Goal: Navigation & Orientation: Find specific page/section

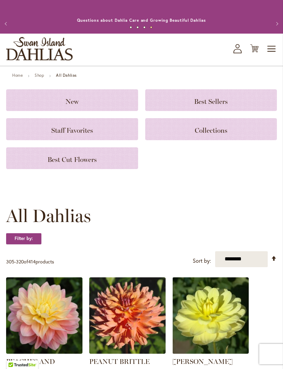
click at [19, 78] on link "Home" at bounding box center [17, 75] width 11 height 5
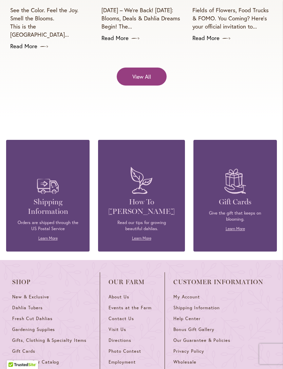
scroll to position [2645, 0]
click at [119, 348] on span "Photo Contest" at bounding box center [125, 351] width 33 height 6
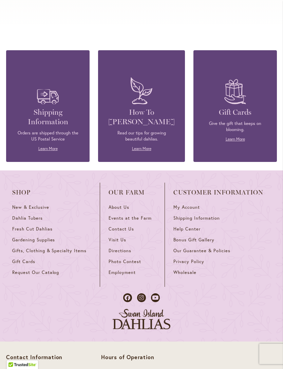
scroll to position [2734, 0]
click at [115, 226] on span "Contact Us" at bounding box center [121, 229] width 25 height 6
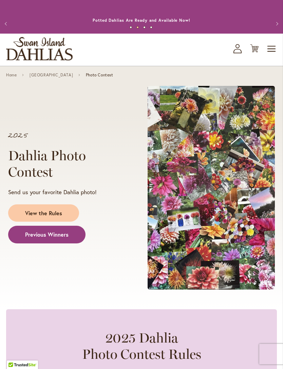
click at [40, 239] on span "Previous Winners" at bounding box center [46, 235] width 43 height 8
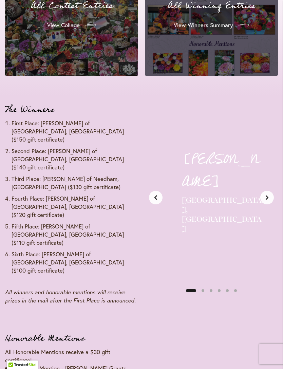
scroll to position [721, 0]
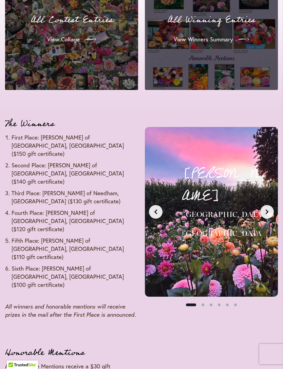
click at [267, 209] on icon "Next slide" at bounding box center [267, 211] width 5 height 5
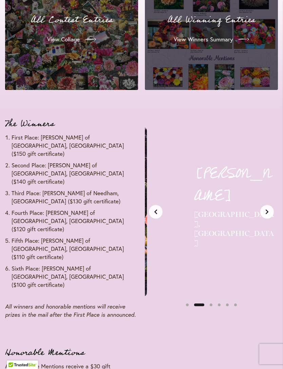
scroll to position [0, 143]
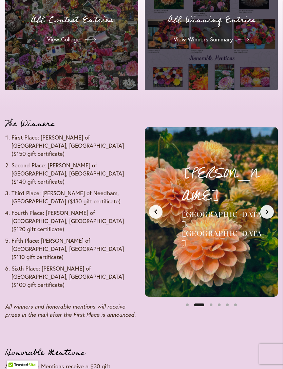
click at [266, 209] on icon "Next slide" at bounding box center [267, 211] width 5 height 5
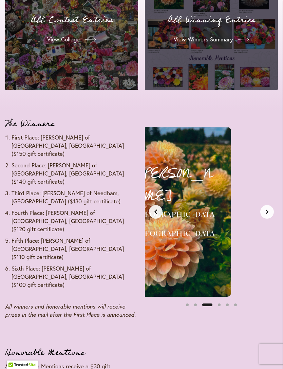
scroll to position [0, 287]
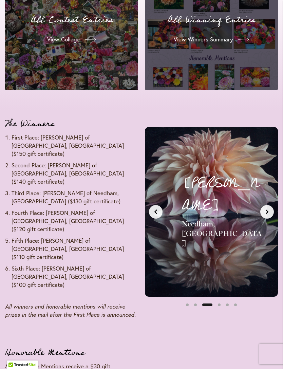
click at [265, 209] on icon "Next slide" at bounding box center [267, 211] width 5 height 5
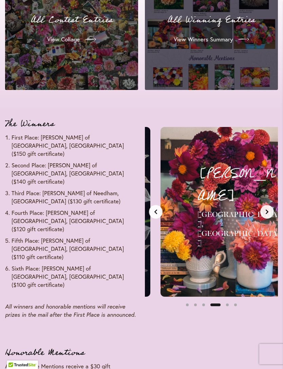
scroll to position [0, 430]
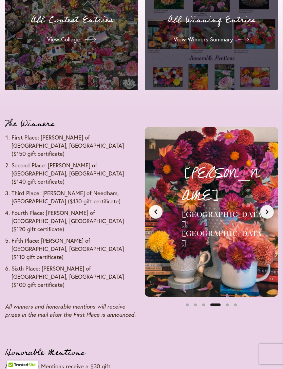
click at [267, 210] on icon "Next slide" at bounding box center [267, 212] width 3 height 5
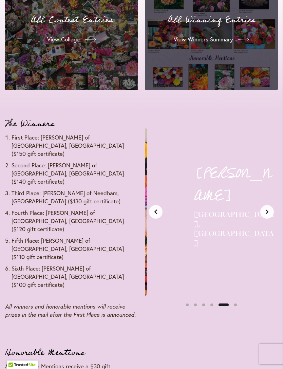
scroll to position [0, 573]
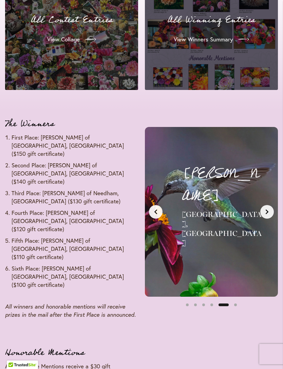
click at [262, 206] on button "Next slide" at bounding box center [267, 212] width 14 height 14
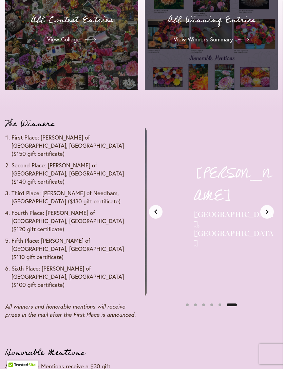
scroll to position [0, 716]
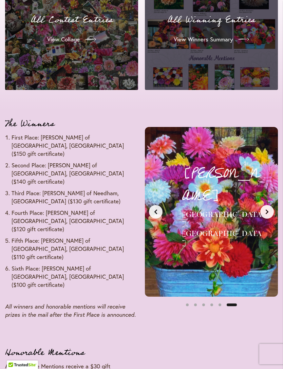
click at [263, 206] on button "Next slide" at bounding box center [267, 212] width 14 height 14
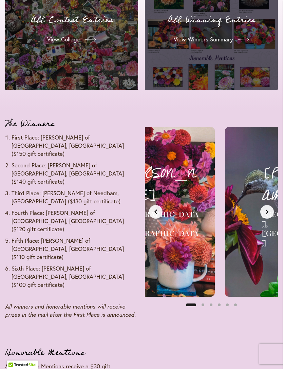
scroll to position [0, 0]
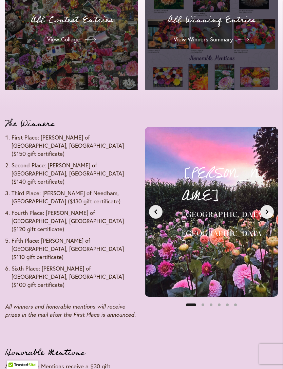
click at [264, 207] on button "Next slide" at bounding box center [267, 212] width 14 height 14
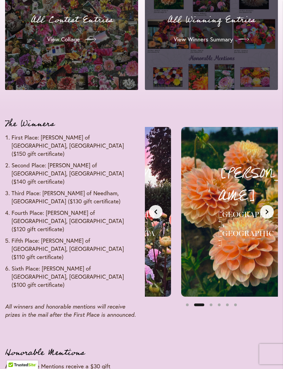
scroll to position [0, 143]
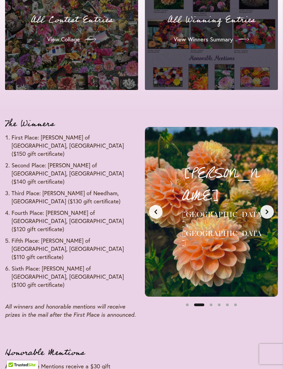
click at [265, 209] on icon "Next slide" at bounding box center [267, 211] width 5 height 5
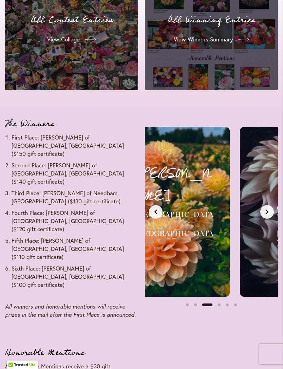
scroll to position [0, 287]
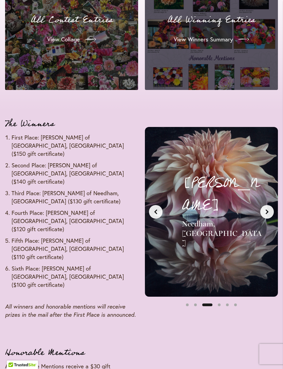
click at [263, 206] on button "Next slide" at bounding box center [267, 212] width 14 height 14
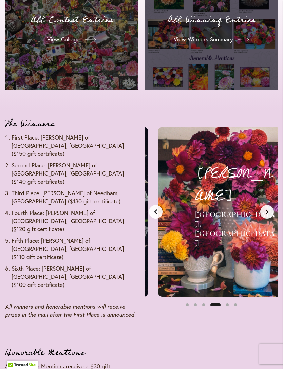
scroll to position [0, 430]
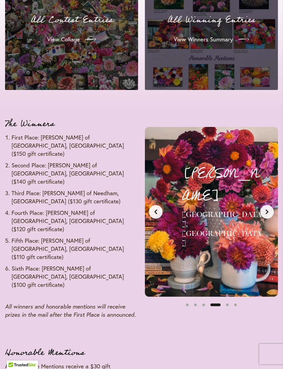
click at [266, 209] on icon "Next slide" at bounding box center [267, 211] width 5 height 5
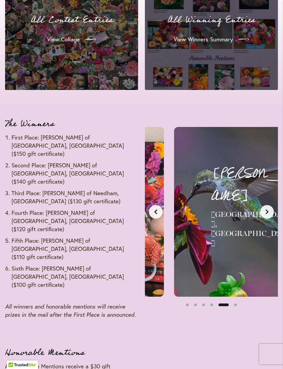
scroll to position [0, 573]
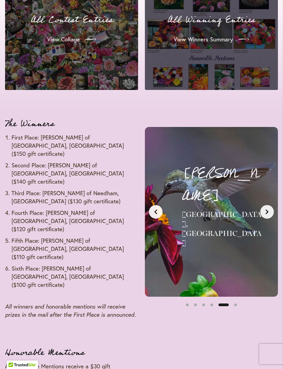
click at [264, 206] on button "Next slide" at bounding box center [267, 212] width 14 height 14
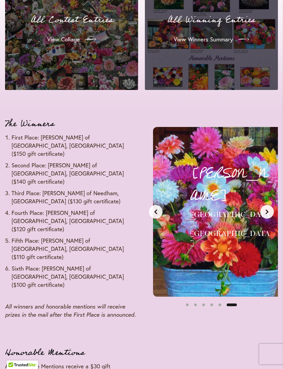
scroll to position [0, 716]
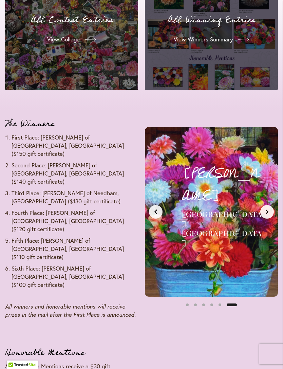
click at [266, 209] on icon "Next slide" at bounding box center [267, 211] width 5 height 5
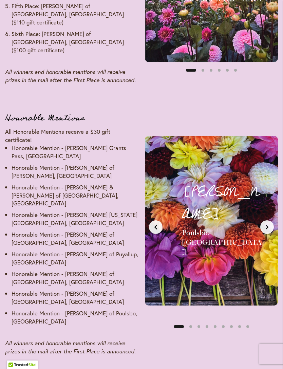
scroll to position [956, 0]
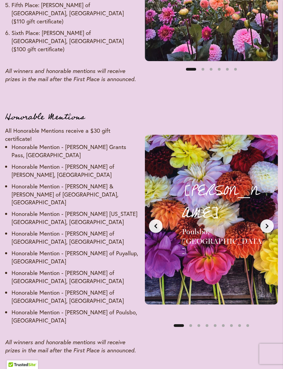
click at [264, 220] on button "Next slide" at bounding box center [267, 227] width 14 height 14
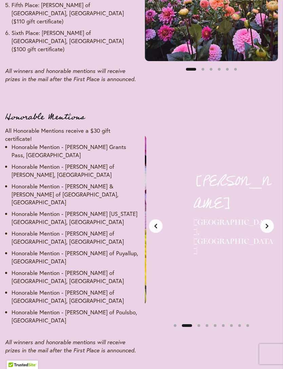
scroll to position [0, 143]
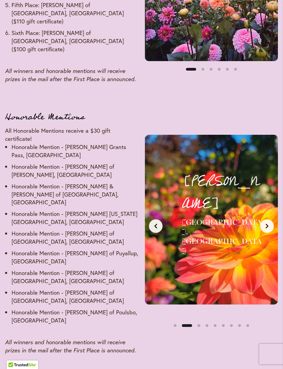
click at [266, 223] on icon "Next slide" at bounding box center [267, 225] width 5 height 5
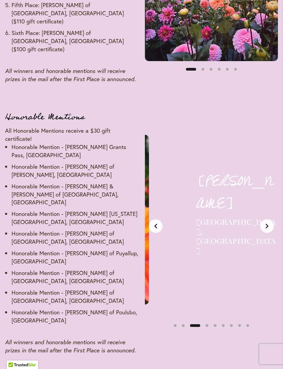
scroll to position [0, 287]
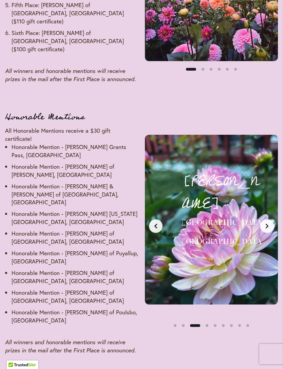
click at [265, 223] on icon "Next slide" at bounding box center [267, 225] width 5 height 5
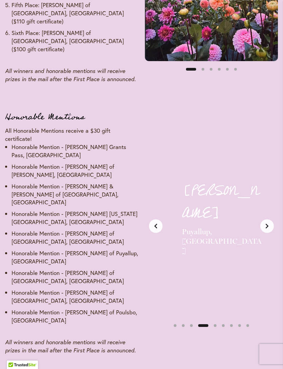
scroll to position [0, 430]
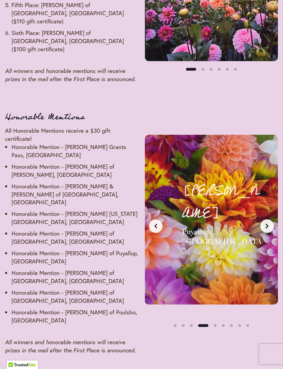
click at [266, 223] on icon "Next slide" at bounding box center [267, 225] width 5 height 5
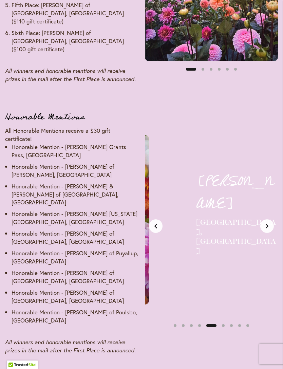
scroll to position [0, 573]
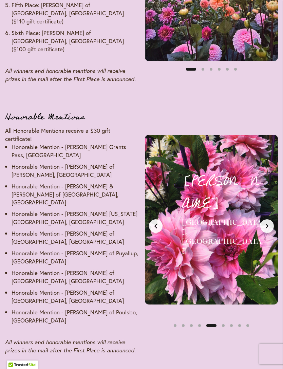
click at [264, 219] on button "Next slide" at bounding box center [267, 226] width 14 height 14
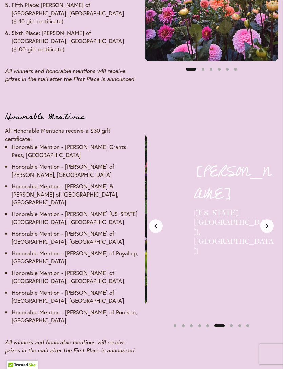
scroll to position [0, 716]
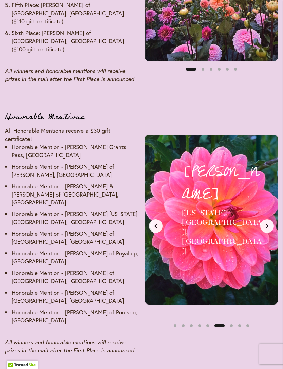
click at [265, 223] on icon "Next slide" at bounding box center [267, 225] width 5 height 5
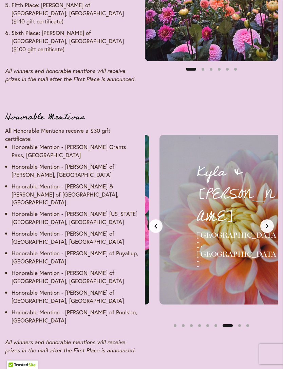
scroll to position [0, 860]
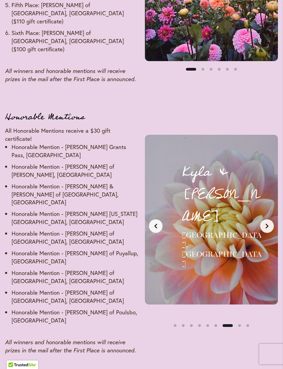
click at [266, 223] on icon "Next slide" at bounding box center [267, 225] width 5 height 5
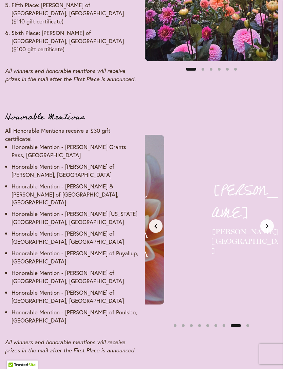
scroll to position [0, 1003]
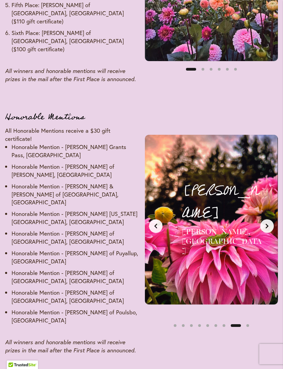
click at [264, 219] on button "Next slide" at bounding box center [267, 226] width 14 height 14
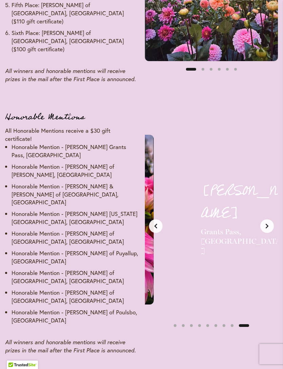
scroll to position [0, 0]
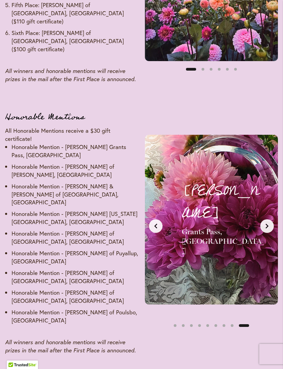
click at [266, 223] on icon "Next slide" at bounding box center [267, 225] width 5 height 5
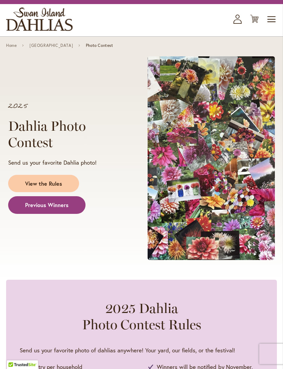
scroll to position [10, 0]
